Goal: Task Accomplishment & Management: Use online tool/utility

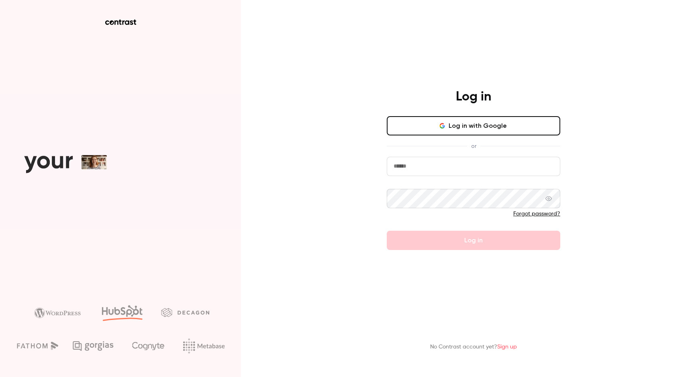
click at [450, 126] on button "Log in with Google" at bounding box center [473, 125] width 173 height 19
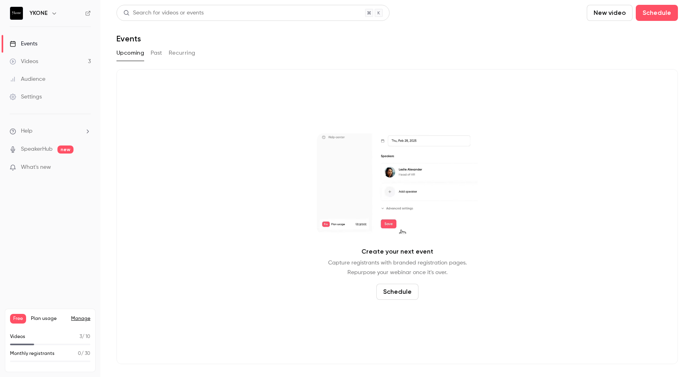
click at [51, 58] on link "Videos 3" at bounding box center [50, 62] width 100 height 18
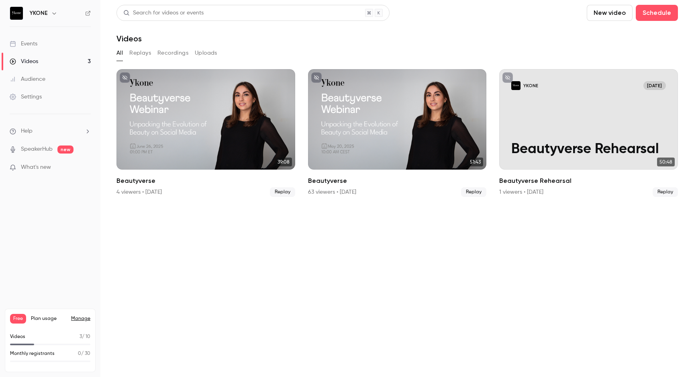
click at [39, 44] on link "Events" at bounding box center [50, 44] width 100 height 18
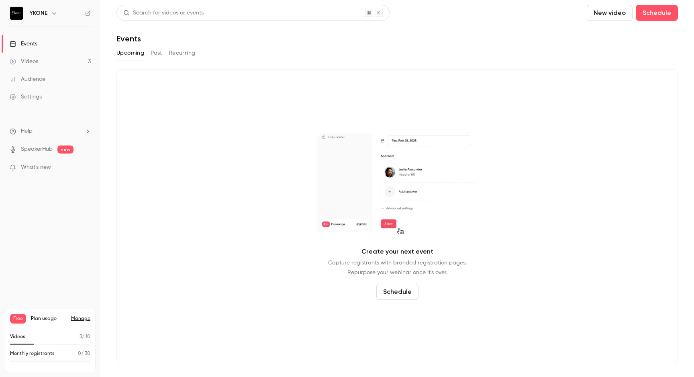
click at [392, 293] on button "Schedule" at bounding box center [397, 291] width 42 height 16
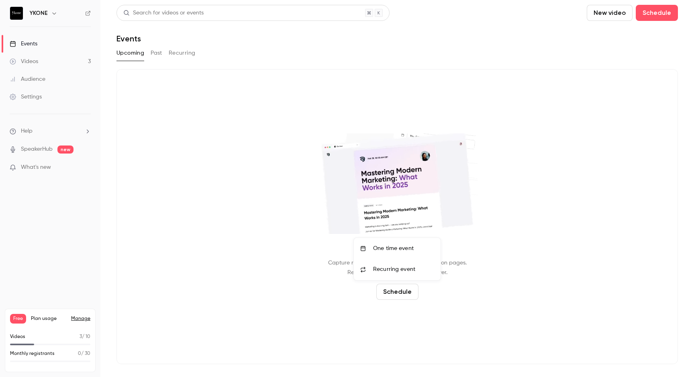
click at [328, 305] on div at bounding box center [347, 188] width 694 height 377
